Goal: Task Accomplishment & Management: Complete application form

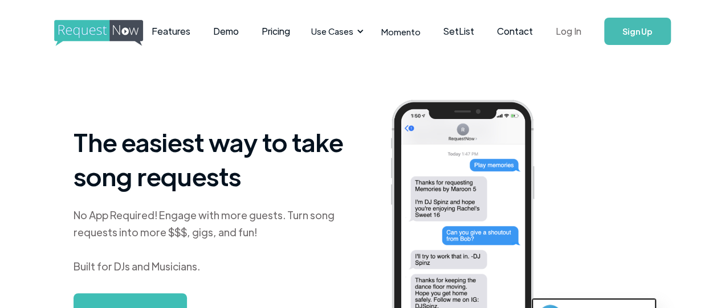
click at [562, 31] on link "Log In" at bounding box center [568, 31] width 48 height 40
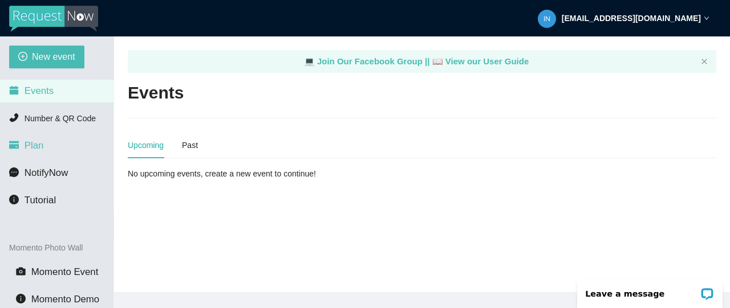
click at [36, 145] on span "Plan" at bounding box center [34, 145] width 19 height 11
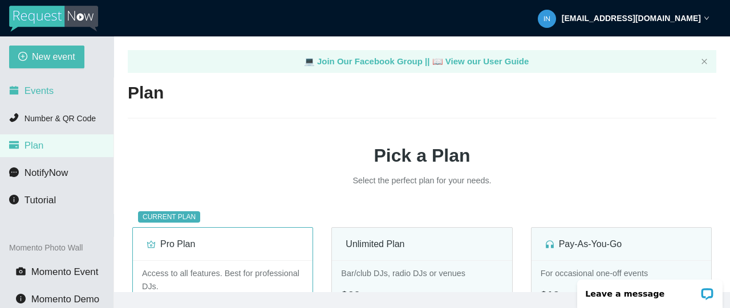
click at [26, 88] on span "Events" at bounding box center [39, 91] width 29 height 11
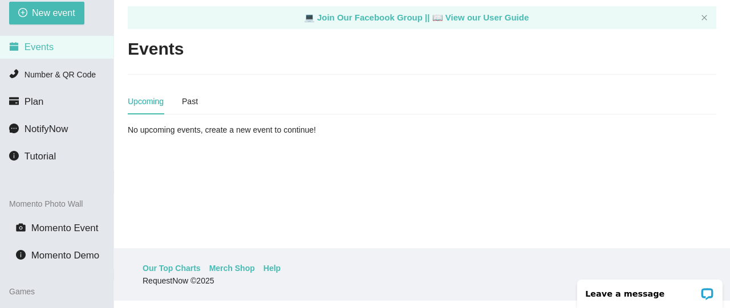
scroll to position [57, 0]
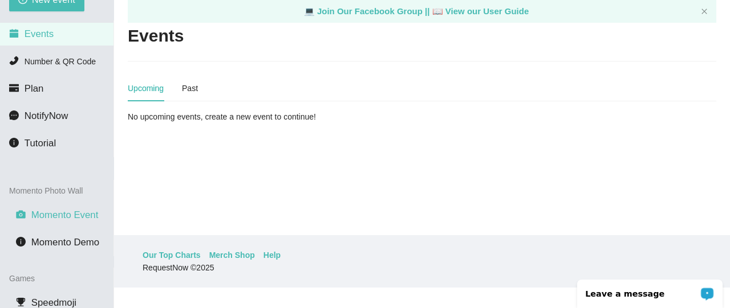
click at [70, 211] on span "Momento Event" at bounding box center [64, 215] width 67 height 11
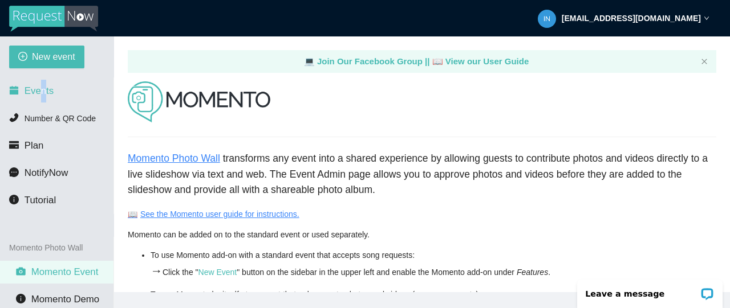
click at [42, 93] on span "Events" at bounding box center [39, 91] width 29 height 11
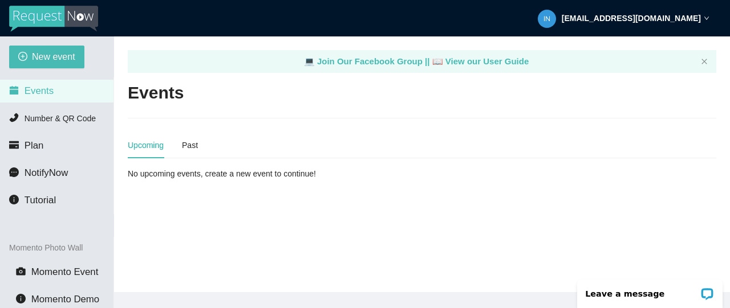
click at [137, 150] on div "Upcoming" at bounding box center [146, 145] width 36 height 13
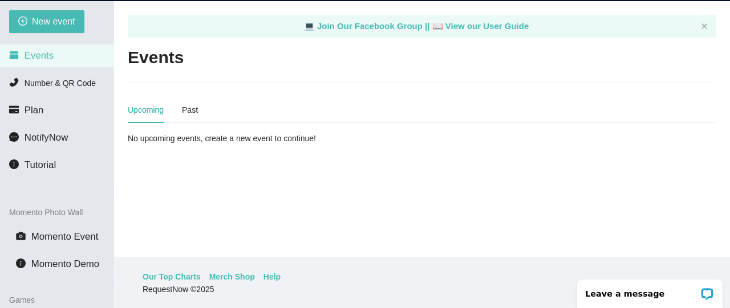
scroll to position [65, 0]
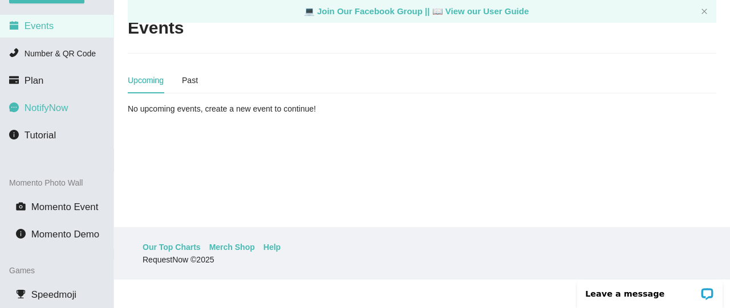
click at [28, 109] on span "NotifyNow" at bounding box center [46, 108] width 43 height 11
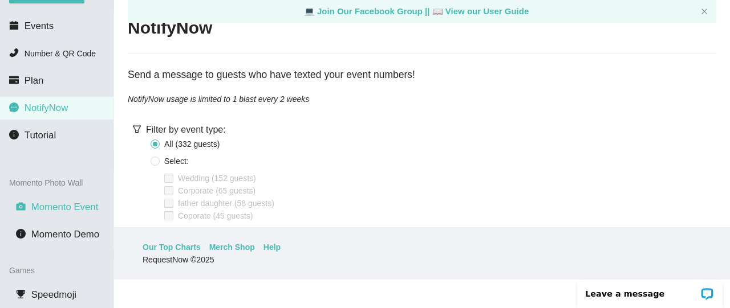
click at [50, 199] on li "Momento Event" at bounding box center [56, 207] width 113 height 23
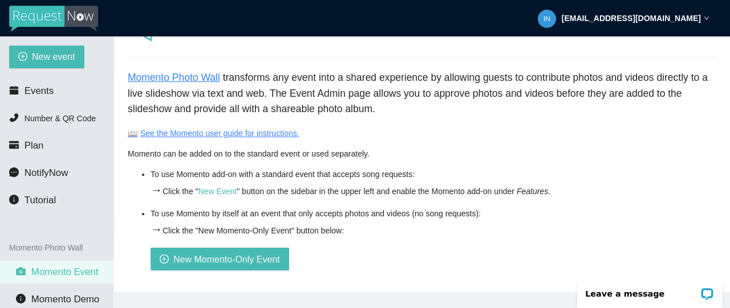
scroll to position [90, 0]
click at [238, 253] on span "New Momento-Only Event" at bounding box center [226, 260] width 107 height 14
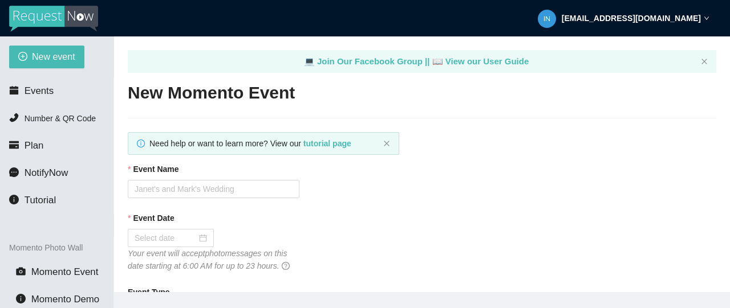
type textarea "Thank you for being part of this event. See you next year! - Christopher from h…"
click at [143, 197] on input "Event Name" at bounding box center [214, 189] width 172 height 18
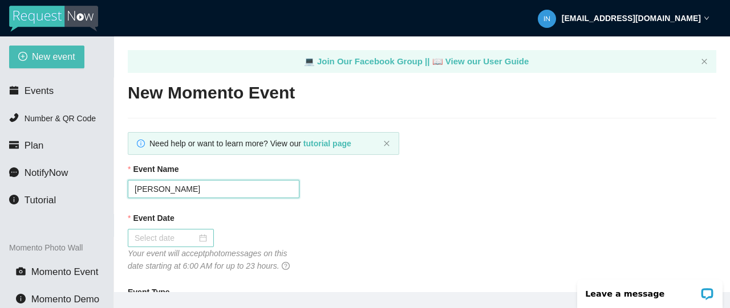
type input "[PERSON_NAME]"
click at [151, 245] on div at bounding box center [171, 238] width 86 height 18
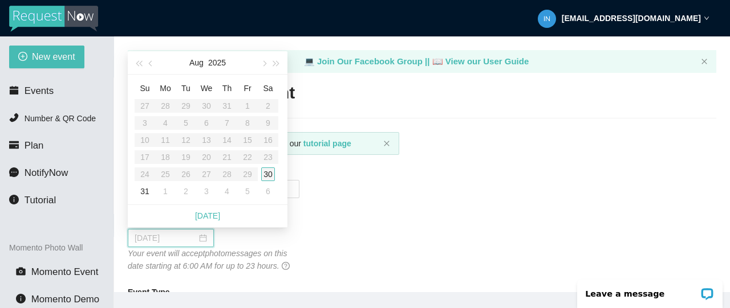
type input "[DATE]"
click at [267, 171] on div "30" at bounding box center [268, 175] width 14 height 14
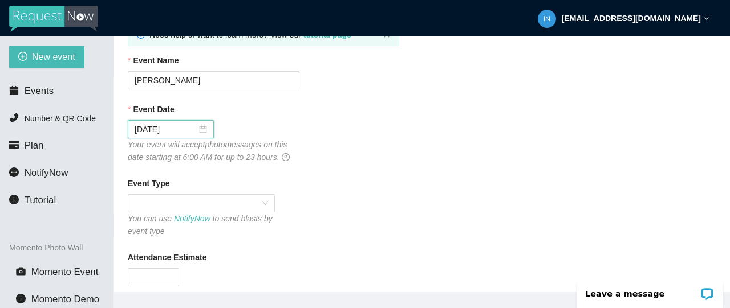
scroll to position [285, 0]
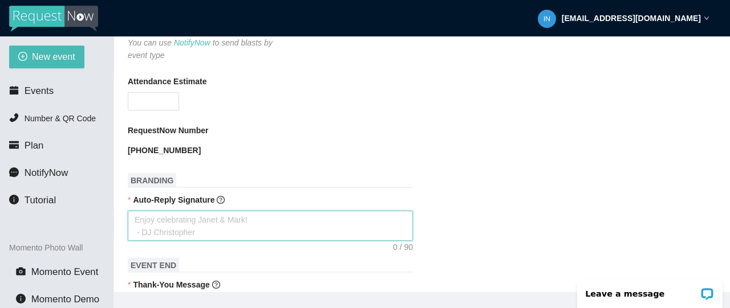
click at [147, 232] on textarea "Auto-Reply Signature" at bounding box center [270, 226] width 285 height 30
type textarea "t"
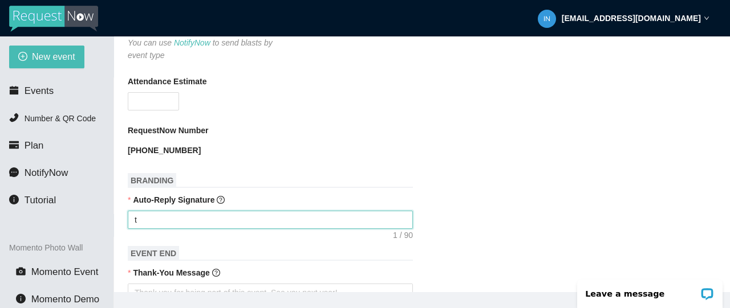
type textarea "th"
type textarea "tha"
type textarea "than"
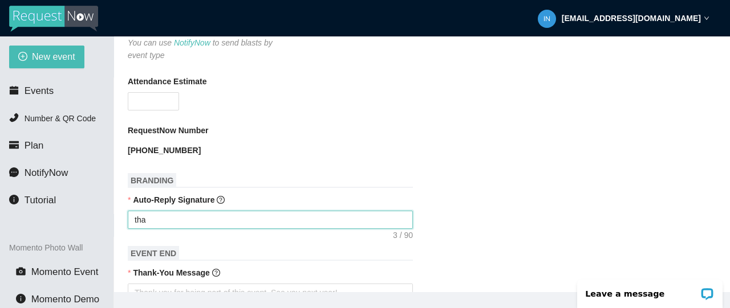
type textarea "than"
type textarea "thank"
type textarea "thanks"
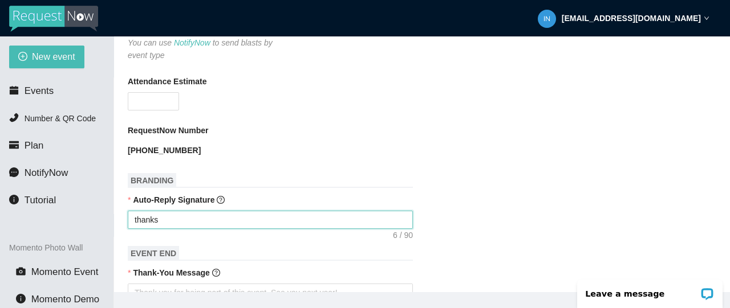
type textarea "thanks"
type textarea "thanks f"
type textarea "thanks fo"
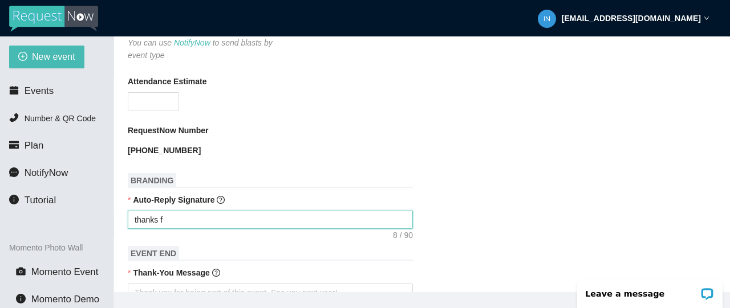
type textarea "thanks fo"
type textarea "thanks for"
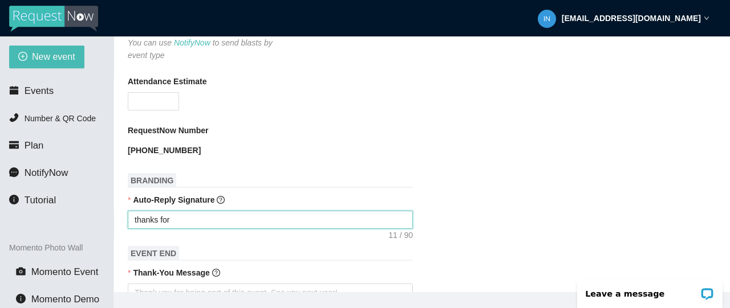
type textarea "thanks for s"
type textarea "thanks for sh"
type textarea "thanks for sha"
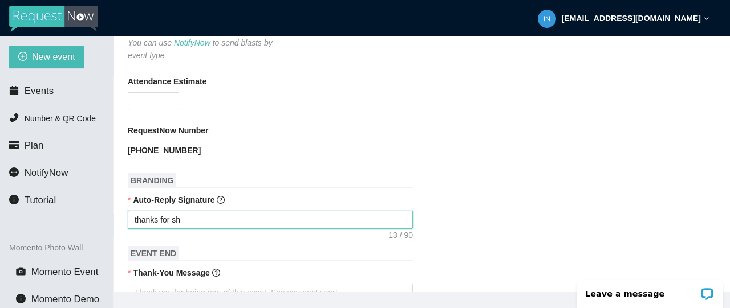
type textarea "thanks for sha"
type textarea "thanks for shar"
type textarea "thanks for shari"
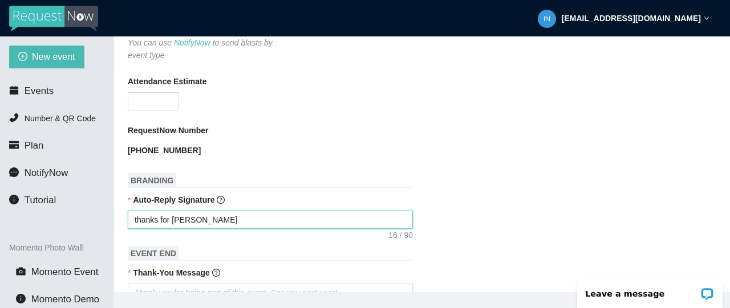
type textarea "thanks for sharin"
type textarea "thanks for sharing"
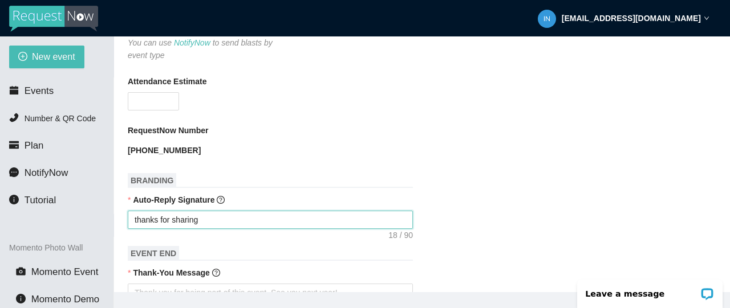
type textarea "thanks for sharing"
type textarea "thanks for sharing o"
type textarea "thanks for sharing ou"
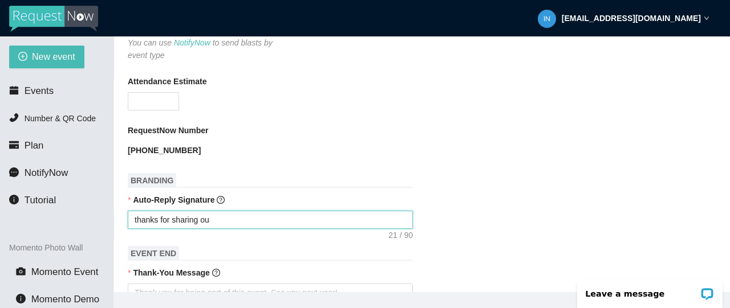
type textarea "thanks for sharing our"
type textarea "thanks for sharing our d"
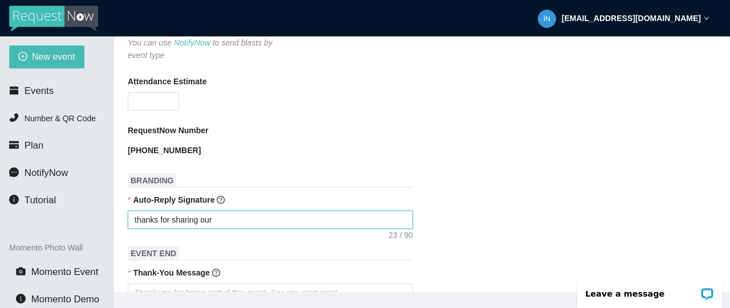
type textarea "thanks for sharing our d"
type textarea "thanks for sharing our da"
type textarea "thanks for sharing our day"
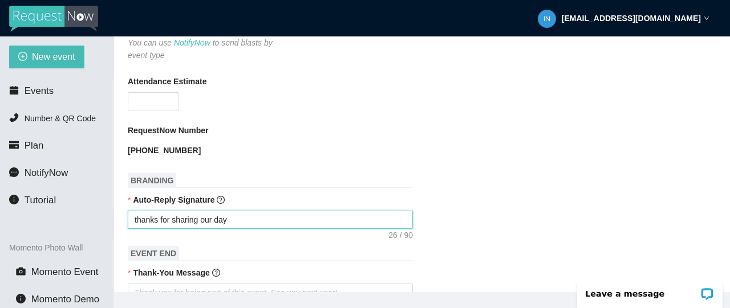
type textarea "thanks for sharing our day"
type textarea "thanks for sharing our day a"
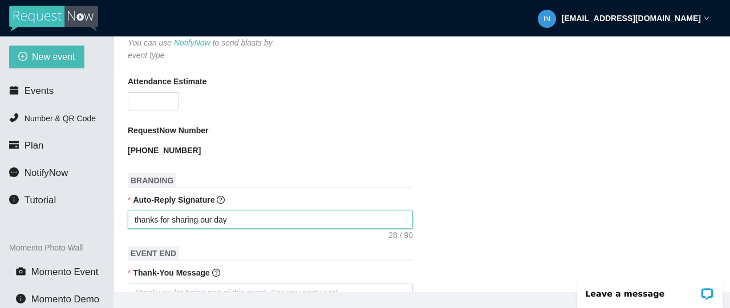
type textarea "thanks for sharing our day a"
type textarea "thanks for sharing our day al"
type textarea "thanks for sharing our day aly"
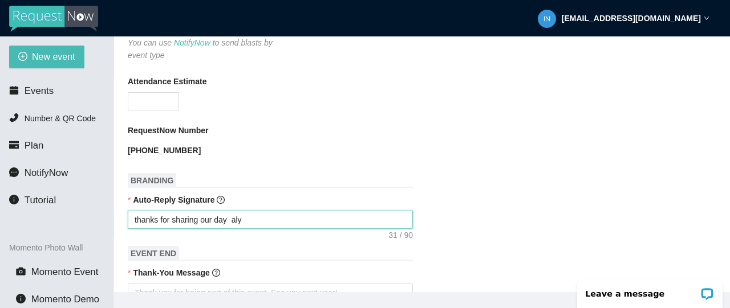
type textarea "thanks for sharing our day alyd"
type textarea "thanks for sharing our day aly"
type textarea "thanks for sharing our day alys"
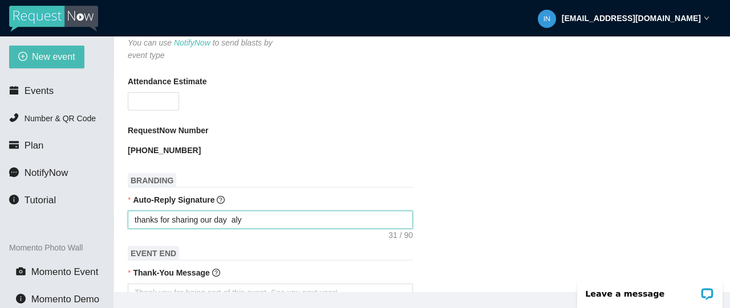
type textarea "thanks for sharing our day alys"
type textarea "thanks for sharing our day alyso"
type textarea "thanks for sharing our day alyson"
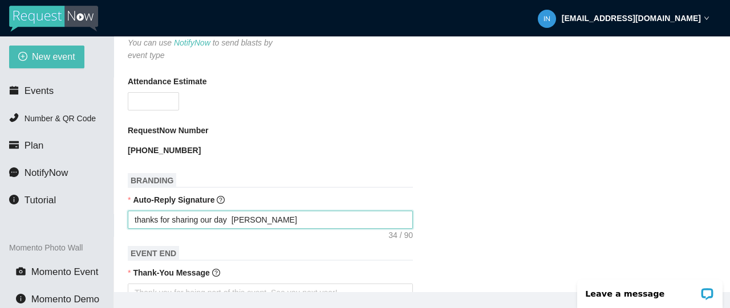
type textarea "thanks for sharing our day alyson"
type textarea "thanks for sharing our day alyson a"
type textarea "thanks for sharing our day alyson an"
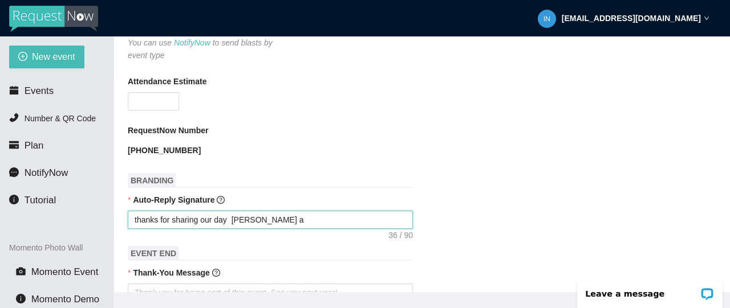
type textarea "thanks for sharing our day alyson an"
type textarea "thanks for sharing our day alyson and"
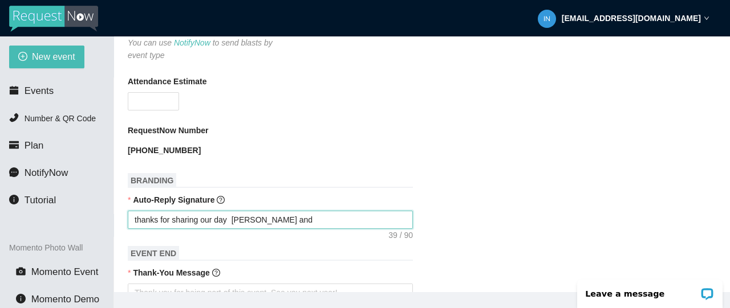
type textarea "thanks for sharing our day alyson and s"
type textarea "thanks for sharing our day alyson and sh"
type textarea "thanks for sharing our day alyson and sha"
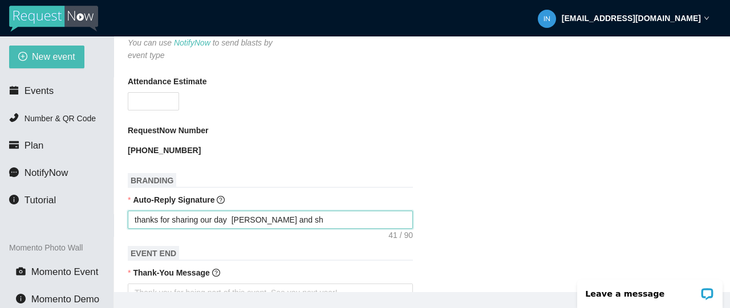
type textarea "thanks for sharing our day alyson and sha"
type textarea "thanks for sharing our day alyson and shan"
type textarea "thanks for sharing our day [PERSON_NAME] and [PERSON_NAME]"
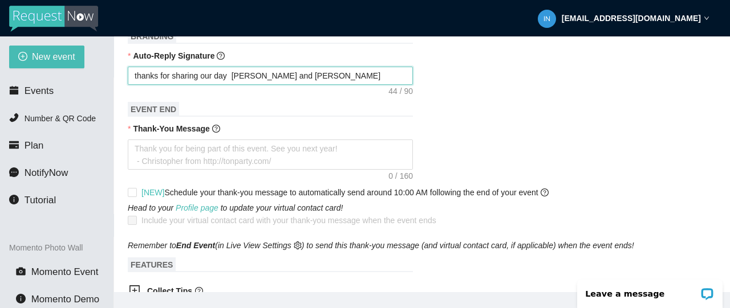
scroll to position [546, 0]
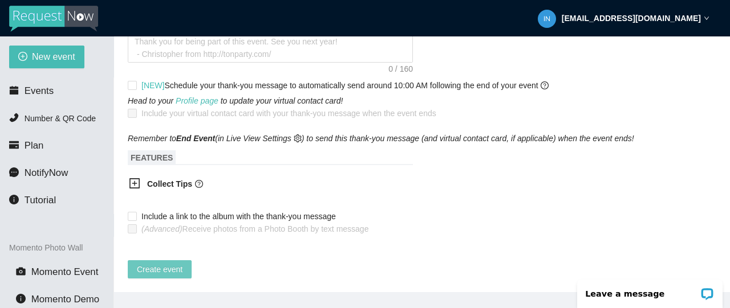
type textarea "thanks for sharing our day [PERSON_NAME] and [PERSON_NAME]"
click at [160, 263] on span "Create event" at bounding box center [160, 269] width 46 height 13
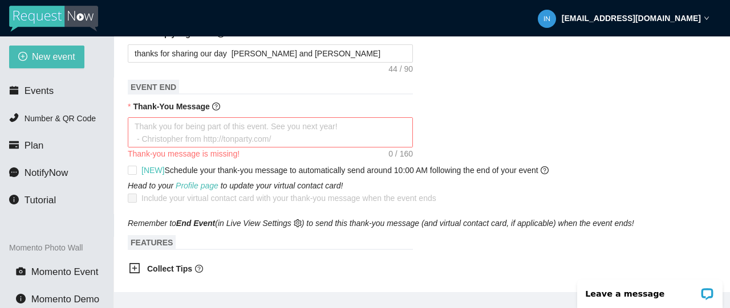
scroll to position [477, 0]
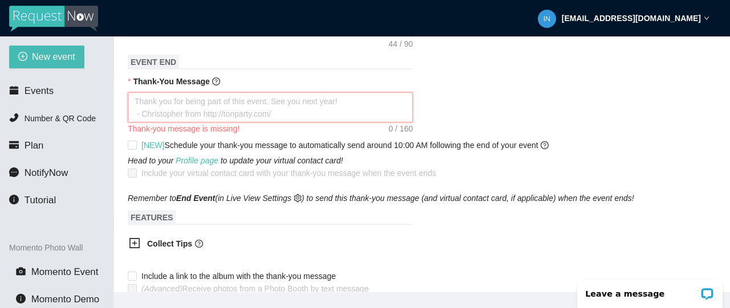
click at [277, 100] on textarea "Thank-You Message" at bounding box center [270, 107] width 285 height 30
type textarea "t"
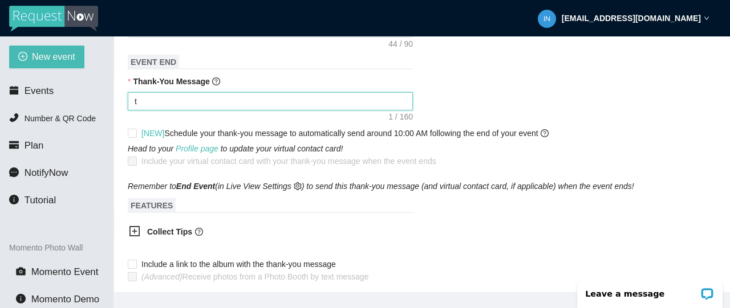
type textarea "th"
type textarea "tha"
type textarea "than"
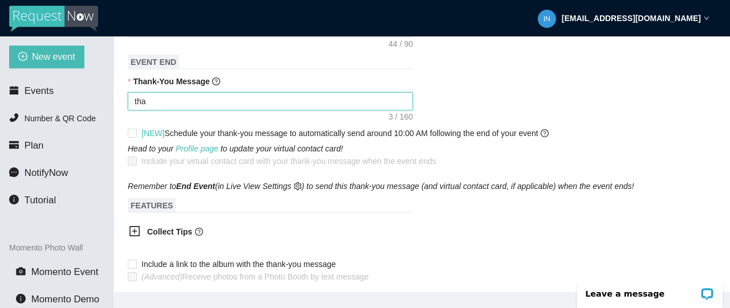
type textarea "than"
type textarea "thank"
type textarea "thanks"
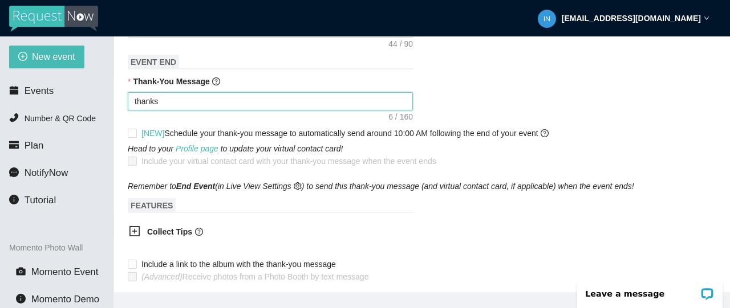
type textarea "thanks"
type textarea "thanks f"
type textarea "thanks foi"
type textarea "thanks foir"
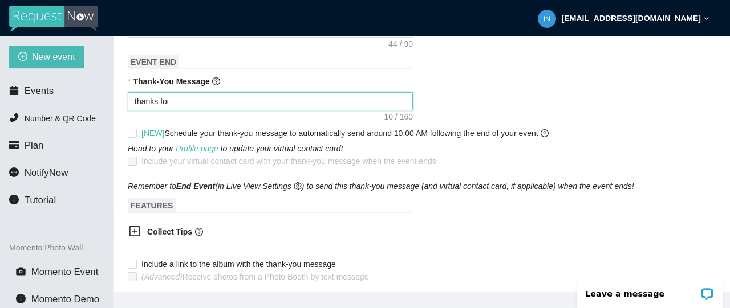
type textarea "thanks foir"
type textarea "thanks foi"
type textarea "thanks fo"
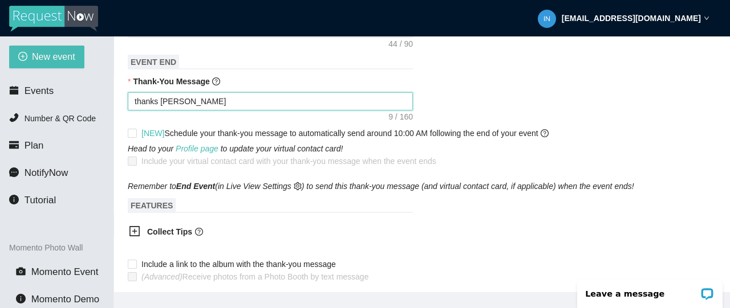
type textarea "thanks for"
type textarea "thanks for b"
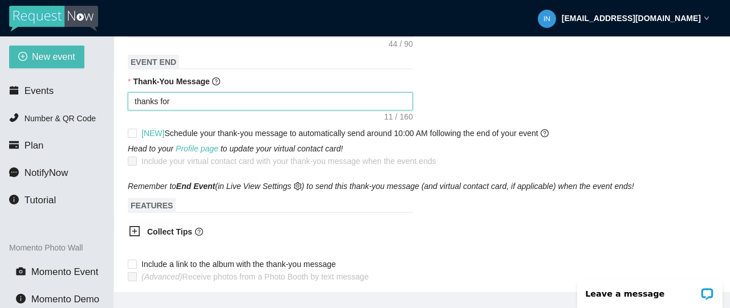
type textarea "thanks for b"
type textarea "thanks for be"
type textarea "thanks for bei"
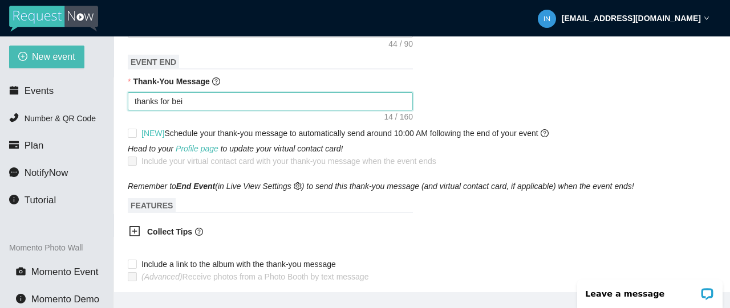
type textarea "thanks for bein"
type textarea "thanks for being"
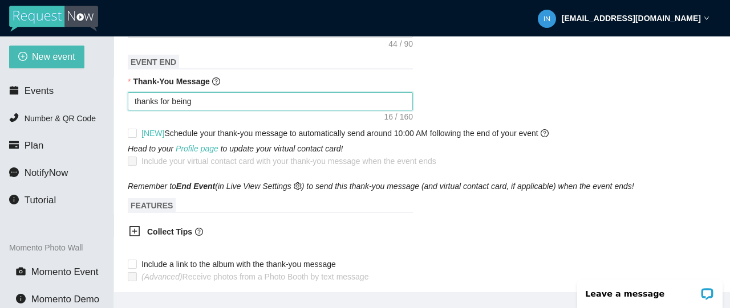
type textarea "thanks for being"
type textarea "thanks for being h"
type textarea "thanks for being he"
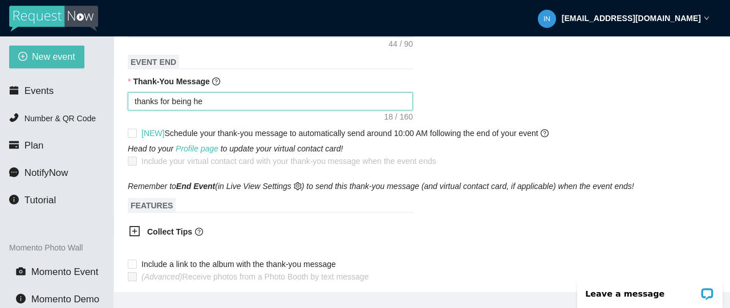
type textarea "thanks for being her"
type textarea "thanks for being here"
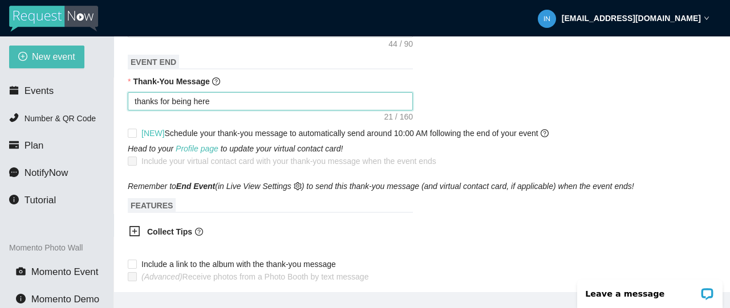
type textarea "thanks for being here"
type textarea "thanks for being here o"
type textarea "thanks for being here ob"
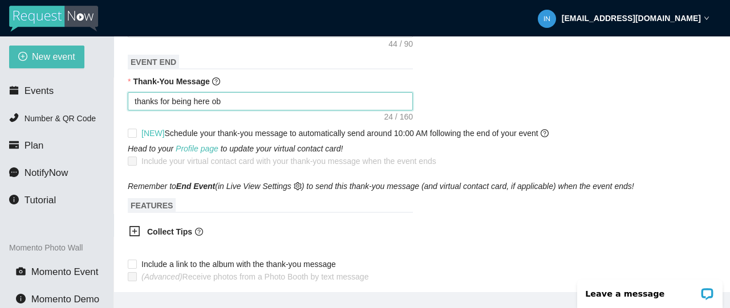
type textarea "thanks for being here o"
type textarea "thanks for being here on"
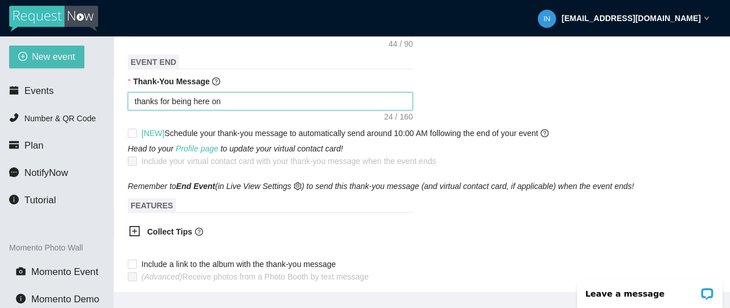
type textarea "thanks for being here on"
type textarea "thanks for being here on o"
type textarea "thanks for being here on ou"
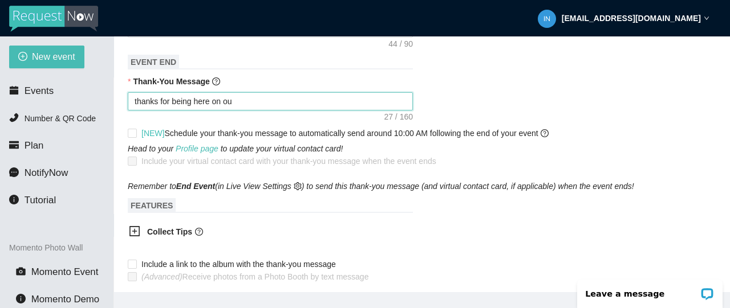
type textarea "thanks for being here on our"
type textarea "thanks for being here on our w"
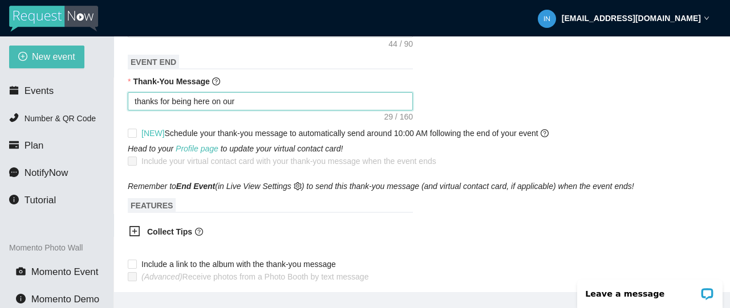
type textarea "thanks for being here on our w"
type textarea "thanks for being here on our we"
type textarea "thanks for being here on our wed"
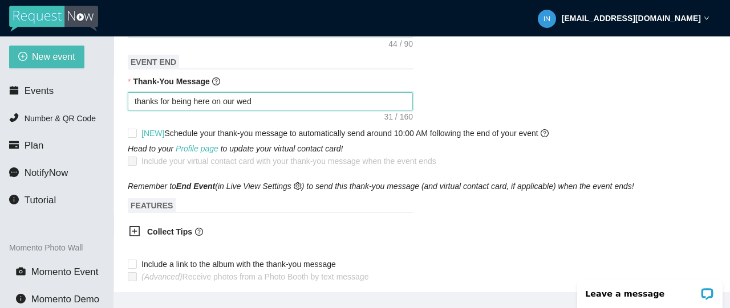
type textarea "thanks for being here on our wedd"
type textarea "thanks for being here on our weddi"
type textarea "thanks for being here on our weddin"
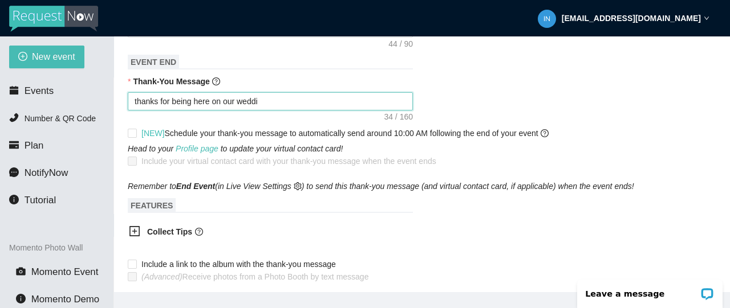
type textarea "thanks for being here on our weddin"
type textarea "thanks for being here on our wedding"
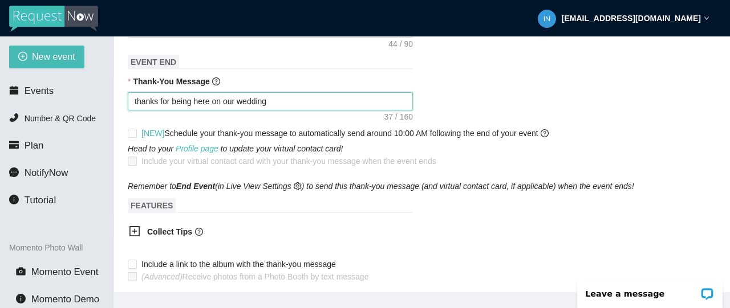
type textarea "thanks for being here on our wedding d"
type textarea "thanks for being here on our wedding da"
type textarea "thanks for being here on our wedding day"
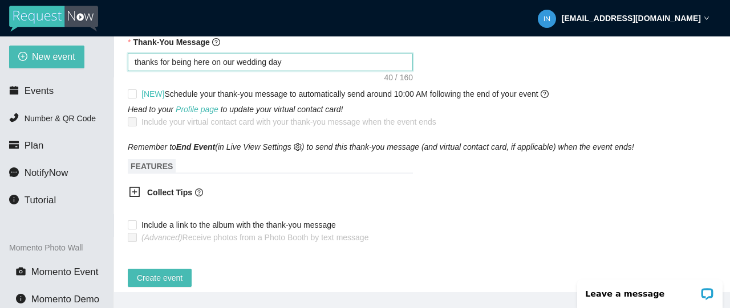
scroll to position [534, 0]
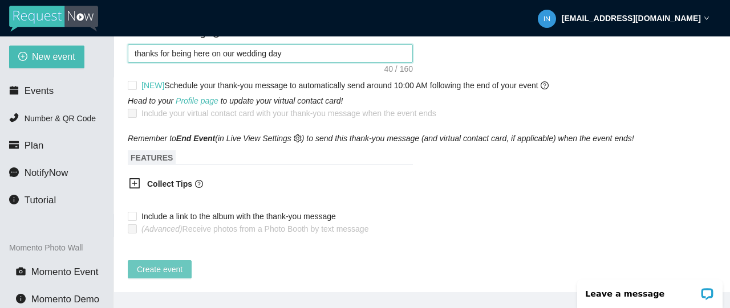
type textarea "thanks for being here on our wedding day"
click at [146, 263] on span "Create event" at bounding box center [160, 269] width 46 height 13
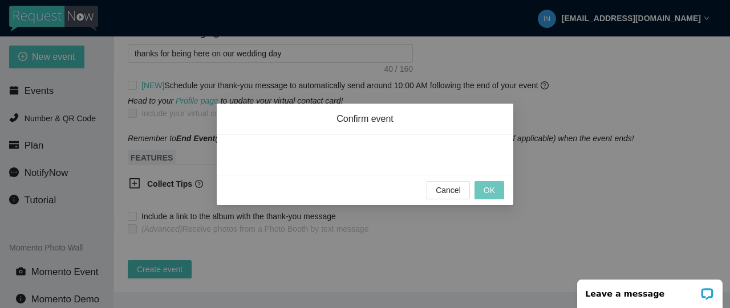
click at [497, 190] on button "OK" at bounding box center [489, 190] width 30 height 18
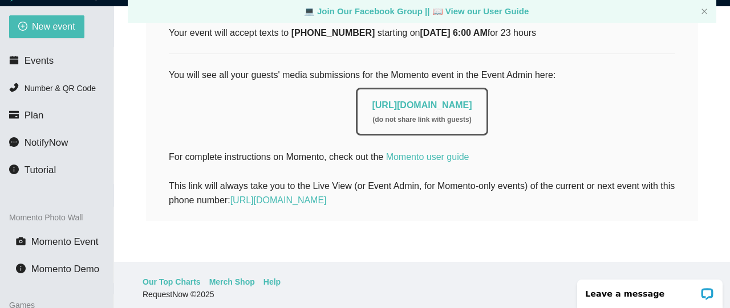
scroll to position [0, 0]
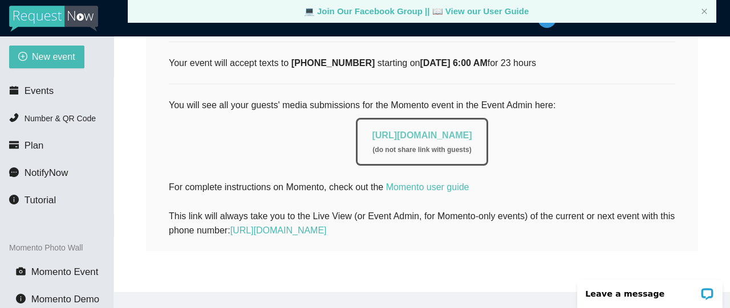
click at [429, 131] on link "https://app.requestnow.io/photo-admin/raodqqr" at bounding box center [422, 136] width 100 height 10
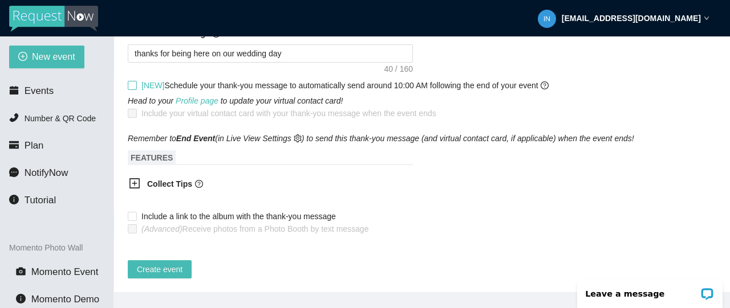
scroll to position [534, 0]
click at [181, 265] on span "Create event" at bounding box center [160, 269] width 46 height 13
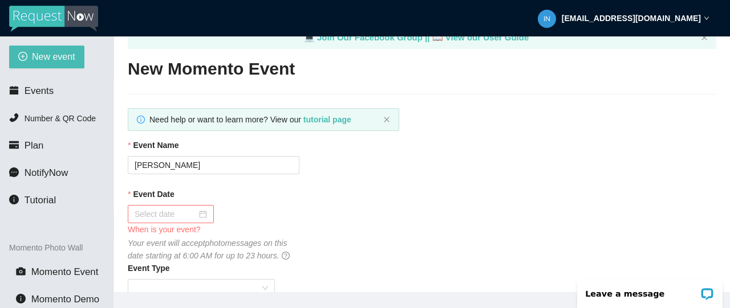
scroll to position [0, 0]
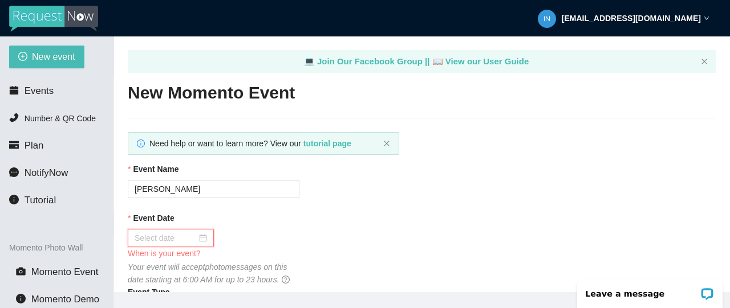
click at [151, 241] on input "Event Date" at bounding box center [166, 238] width 62 height 13
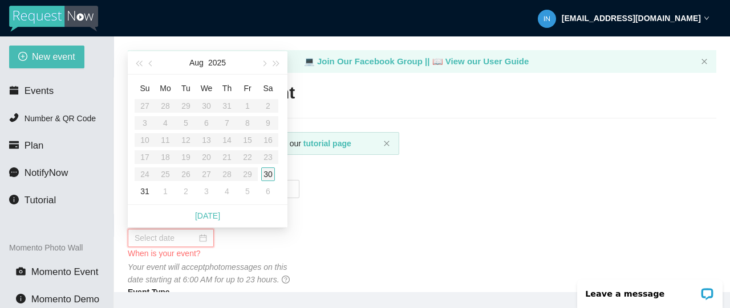
type input "[DATE]"
click at [267, 174] on div "30" at bounding box center [268, 175] width 14 height 14
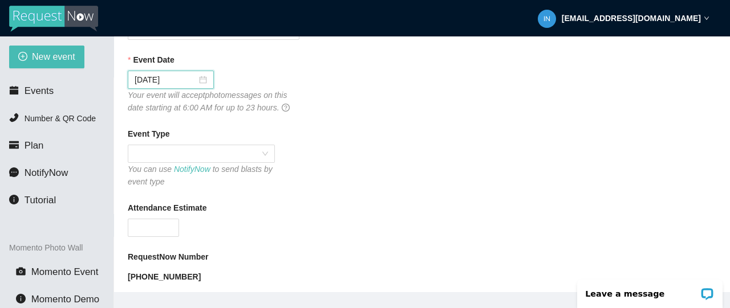
scroll to position [171, 0]
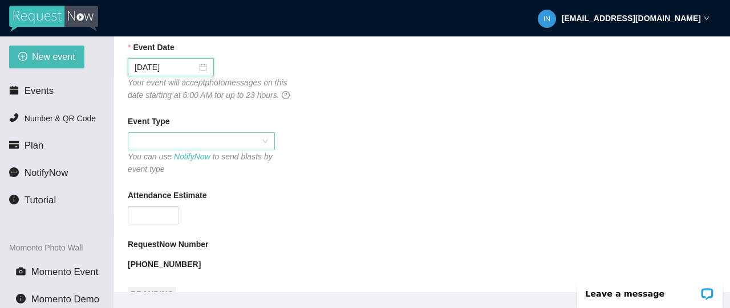
drag, startPoint x: 165, startPoint y: 136, endPoint x: 171, endPoint y: 137, distance: 5.8
click at [168, 136] on span at bounding box center [201, 141] width 133 height 17
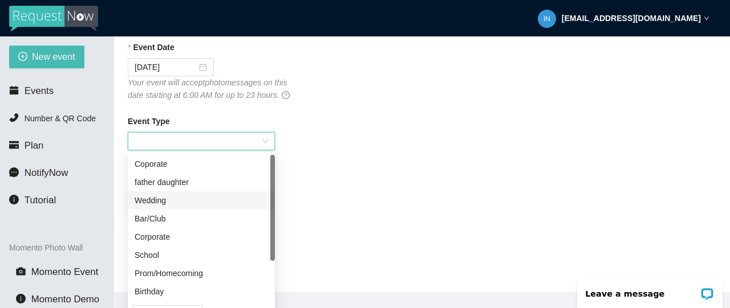
click at [154, 200] on div "Wedding" at bounding box center [201, 200] width 133 height 13
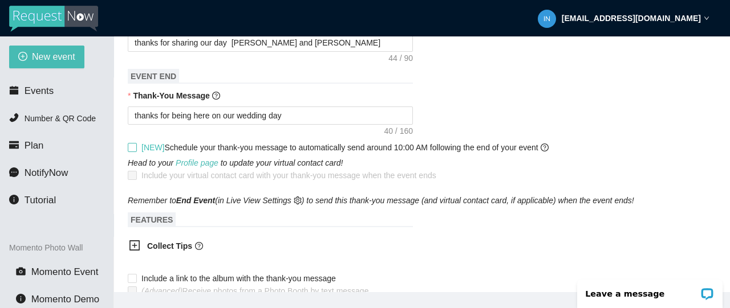
scroll to position [534, 0]
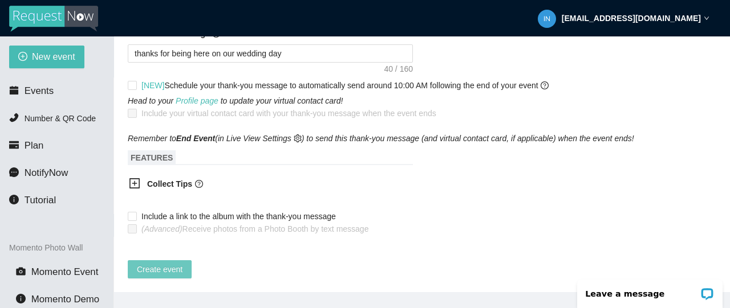
click at [169, 263] on span "Create event" at bounding box center [160, 269] width 46 height 13
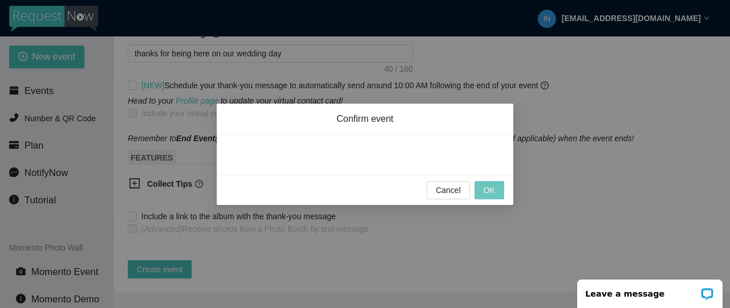
click at [493, 189] on span "OK" at bounding box center [488, 190] width 11 height 13
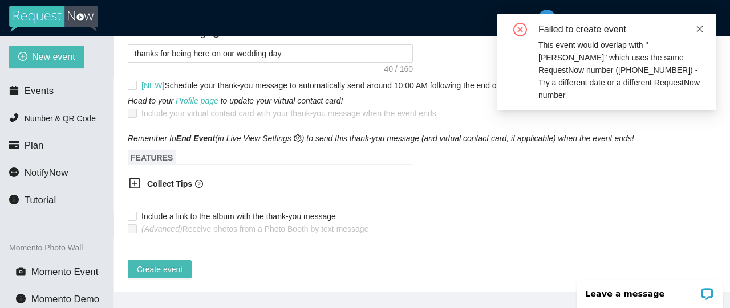
click at [702, 25] on span at bounding box center [700, 29] width 8 height 9
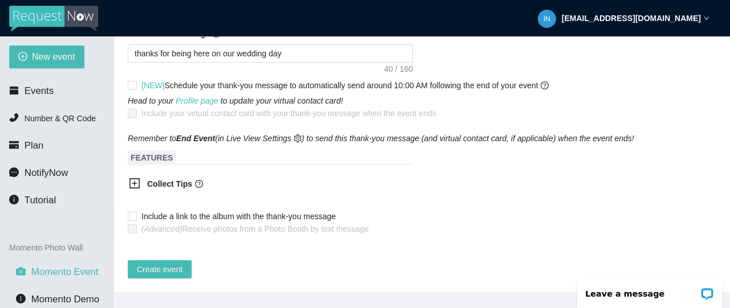
click at [76, 271] on span "Momento Event" at bounding box center [64, 272] width 67 height 11
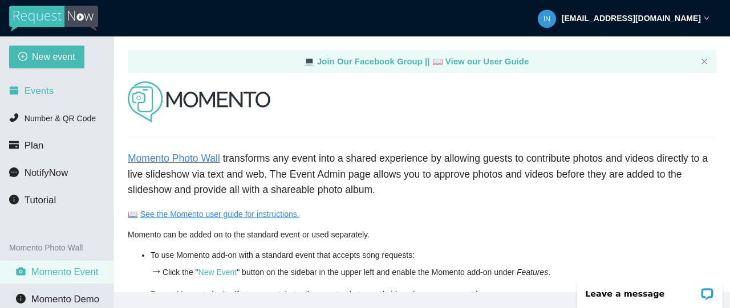
click at [42, 86] on span "Events" at bounding box center [39, 91] width 29 height 11
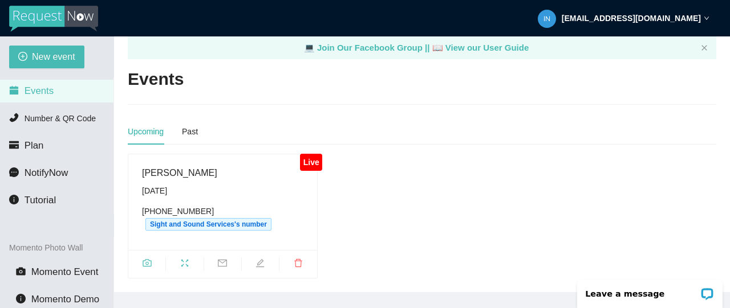
click at [311, 154] on div "Live" at bounding box center [311, 162] width 22 height 17
drag, startPoint x: 314, startPoint y: 153, endPoint x: 326, endPoint y: 153, distance: 12.0
click at [314, 154] on div "Live" at bounding box center [311, 162] width 22 height 17
click at [319, 155] on div "Live" at bounding box center [311, 162] width 22 height 17
click at [315, 155] on div "Live" at bounding box center [311, 162] width 22 height 17
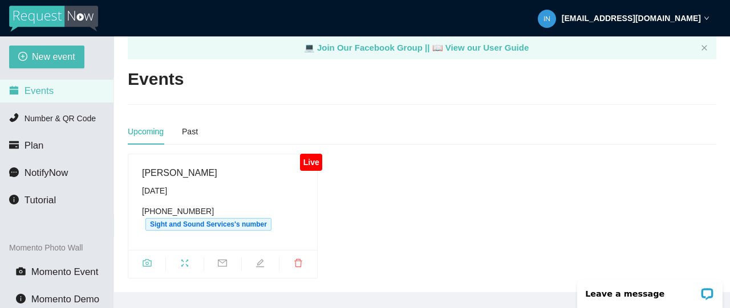
drag, startPoint x: 312, startPoint y: 153, endPoint x: 320, endPoint y: 154, distance: 8.6
click at [314, 154] on div "Live" at bounding box center [311, 162] width 22 height 17
click at [340, 154] on div "Live [PERSON_NAME] [DATE] [PHONE_NUMBER] Sight and Sound Services's number" at bounding box center [422, 216] width 598 height 125
click at [181, 218] on span "Sight and Sound Services's number" at bounding box center [208, 224] width 126 height 13
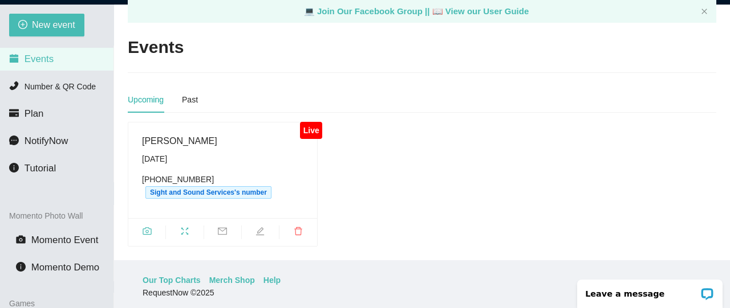
scroll to position [57, 0]
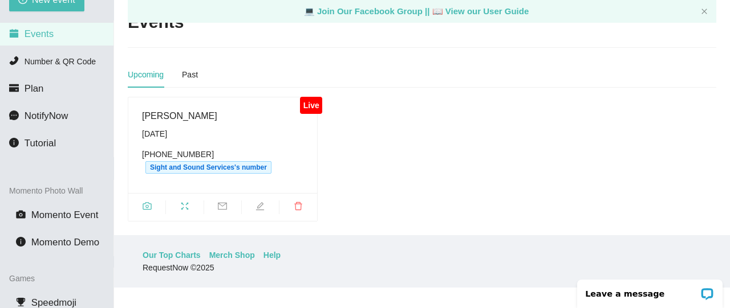
click at [312, 100] on div "Live" at bounding box center [311, 105] width 22 height 17
click at [256, 134] on span "[DATE] [PHONE_NUMBER] Sight and Sound Services's number" at bounding box center [222, 151] width 161 height 46
click at [232, 161] on span "Sight and Sound Services's number" at bounding box center [208, 167] width 126 height 13
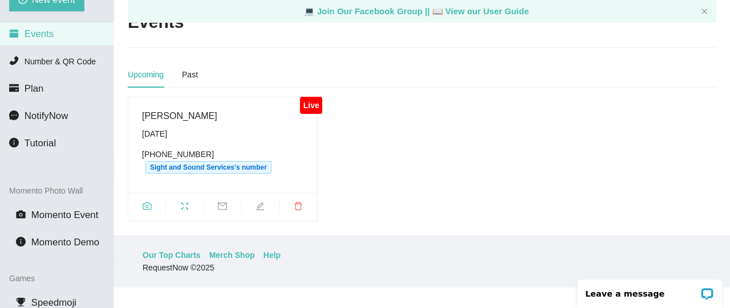
click at [326, 133] on div "Live [PERSON_NAME] [DATE] [PHONE_NUMBER] Sight and Sound Services's number" at bounding box center [422, 159] width 598 height 125
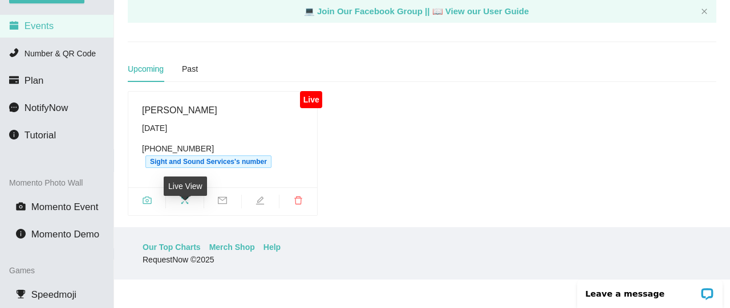
scroll to position [21, 0]
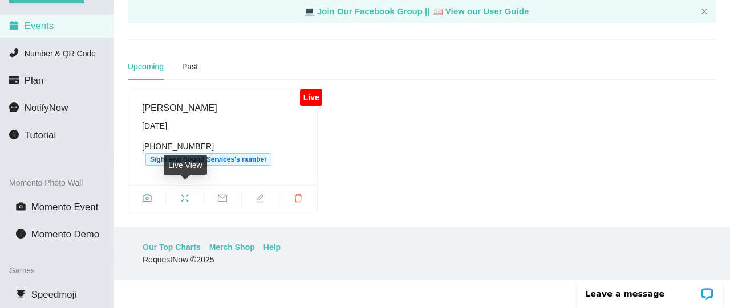
click at [183, 194] on icon "fullscreen" at bounding box center [184, 198] width 9 height 9
